Goal: Task Accomplishment & Management: Manage account settings

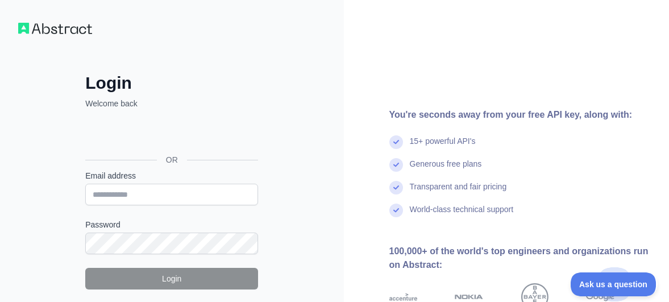
click at [179, 138] on div "Google-এর মাধ্যমে সাইন-ইন করুন। নতুন ট্যাবে খোলে" at bounding box center [170, 134] width 170 height 25
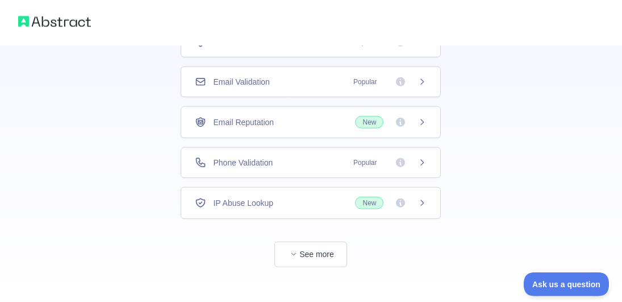
scroll to position [116, 0]
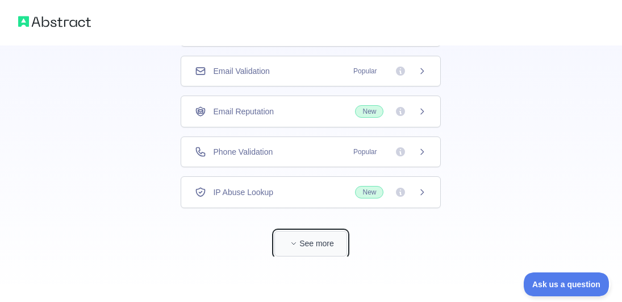
click at [301, 245] on button "See more" at bounding box center [310, 244] width 73 height 26
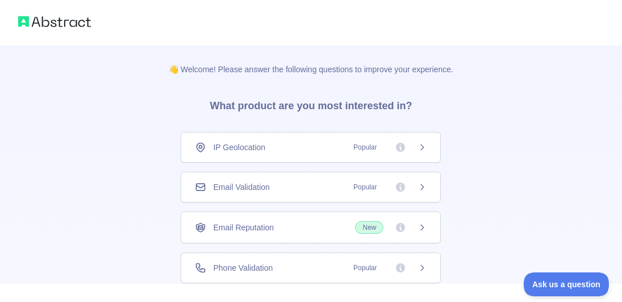
scroll to position [44, 0]
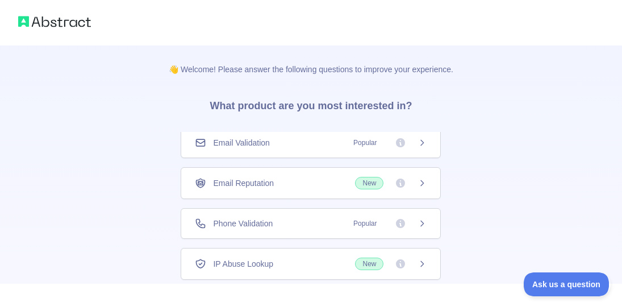
click at [338, 225] on div "Phone Validation Popular" at bounding box center [311, 223] width 232 height 11
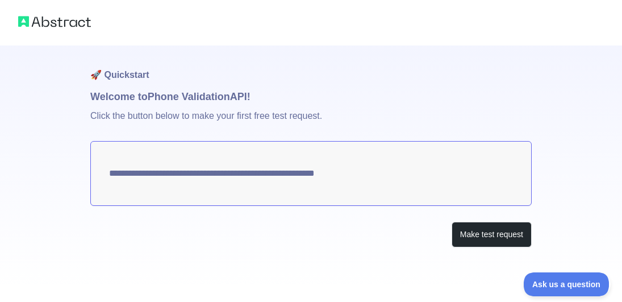
click at [373, 169] on textarea "**********" at bounding box center [311, 173] width 442 height 65
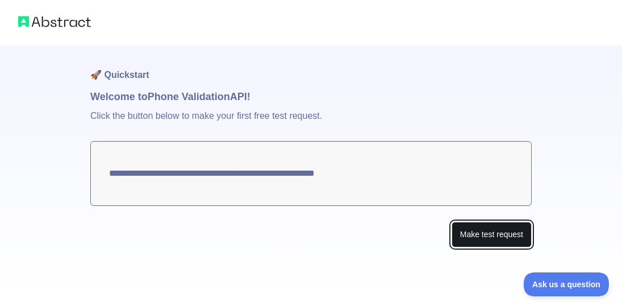
click at [475, 237] on button "Make test request" at bounding box center [492, 235] width 80 height 26
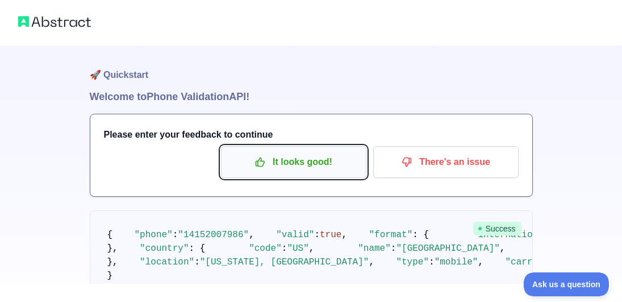
click at [342, 157] on p "It looks good!" at bounding box center [294, 161] width 128 height 19
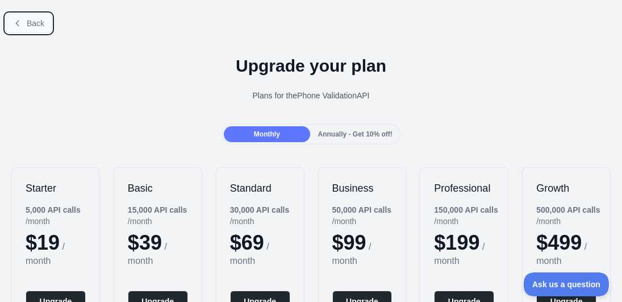
click at [36, 25] on span "Back" at bounding box center [36, 23] width 18 height 9
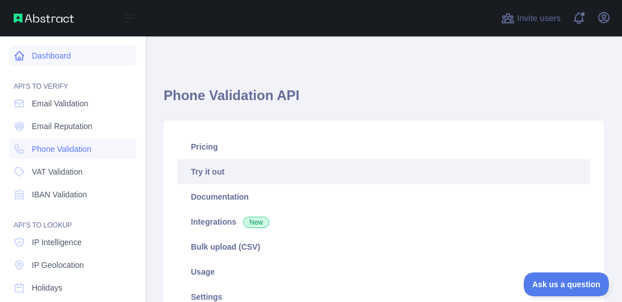
click at [58, 64] on link "Dashboard" at bounding box center [72, 55] width 127 height 20
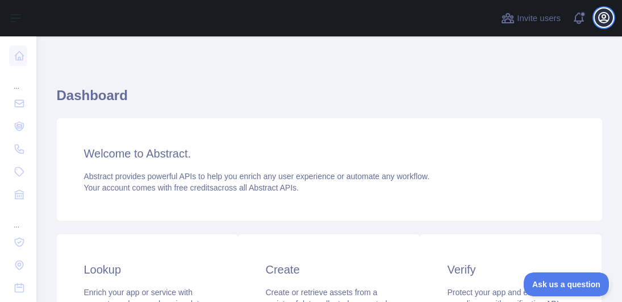
click at [606, 20] on icon "button" at bounding box center [604, 18] width 10 height 10
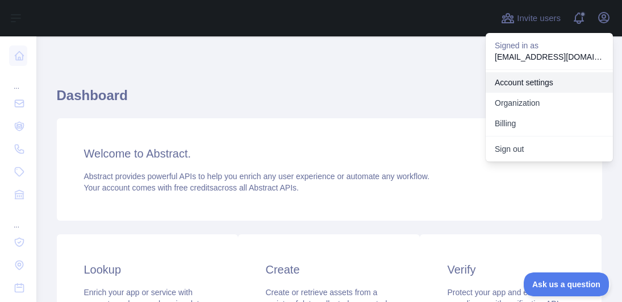
click at [514, 91] on link "Account settings" at bounding box center [549, 82] width 127 height 20
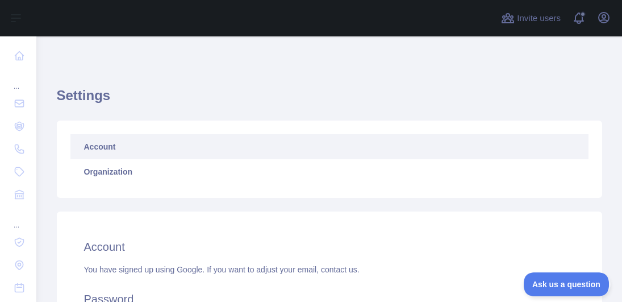
click at [599, 27] on div "Open user menu" at bounding box center [604, 19] width 18 height 20
click at [598, 21] on icon "button" at bounding box center [604, 18] width 14 height 14
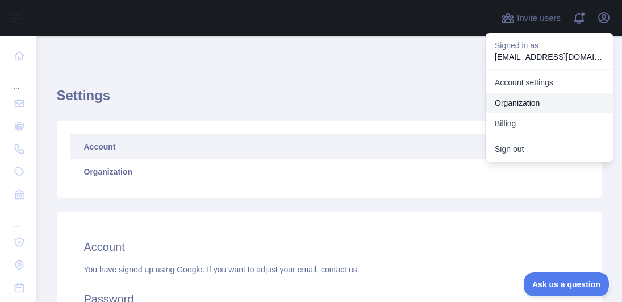
click at [512, 103] on link "Organization" at bounding box center [549, 103] width 127 height 20
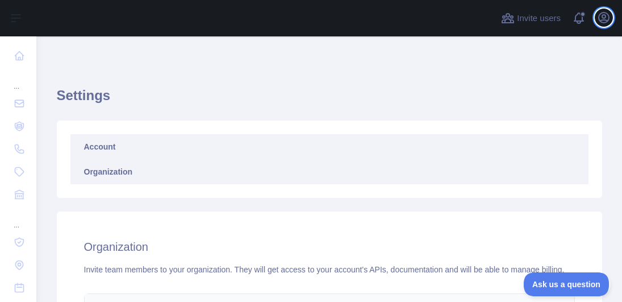
scroll to position [186, 0]
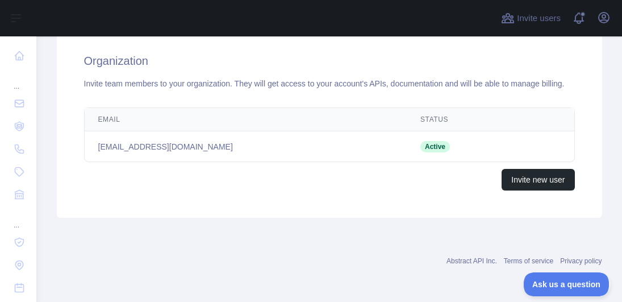
click at [428, 142] on td "Active" at bounding box center [463, 146] width 113 height 31
click at [407, 143] on td "Active" at bounding box center [463, 146] width 113 height 31
click at [160, 140] on td "[EMAIL_ADDRESS][DOMAIN_NAME]" at bounding box center [246, 146] width 323 height 31
click at [90, 151] on td "[EMAIL_ADDRESS][DOMAIN_NAME]" at bounding box center [246, 146] width 323 height 31
click at [134, 152] on td "[EMAIL_ADDRESS][DOMAIN_NAME]" at bounding box center [246, 146] width 323 height 31
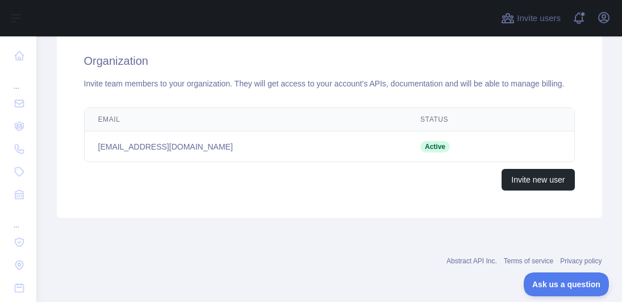
scroll to position [121, 0]
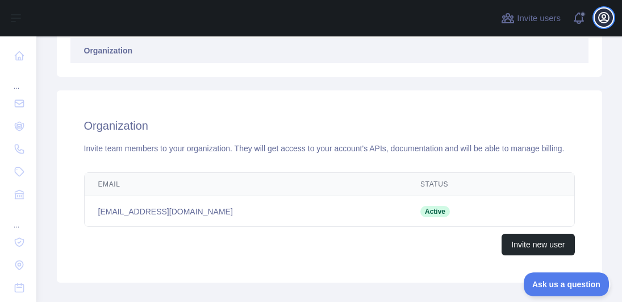
click at [602, 21] on icon "button" at bounding box center [604, 18] width 14 height 14
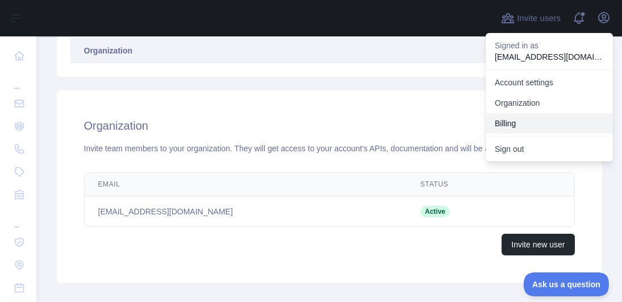
click at [507, 128] on button "Billing" at bounding box center [549, 123] width 127 height 20
